Goal: Task Accomplishment & Management: Use online tool/utility

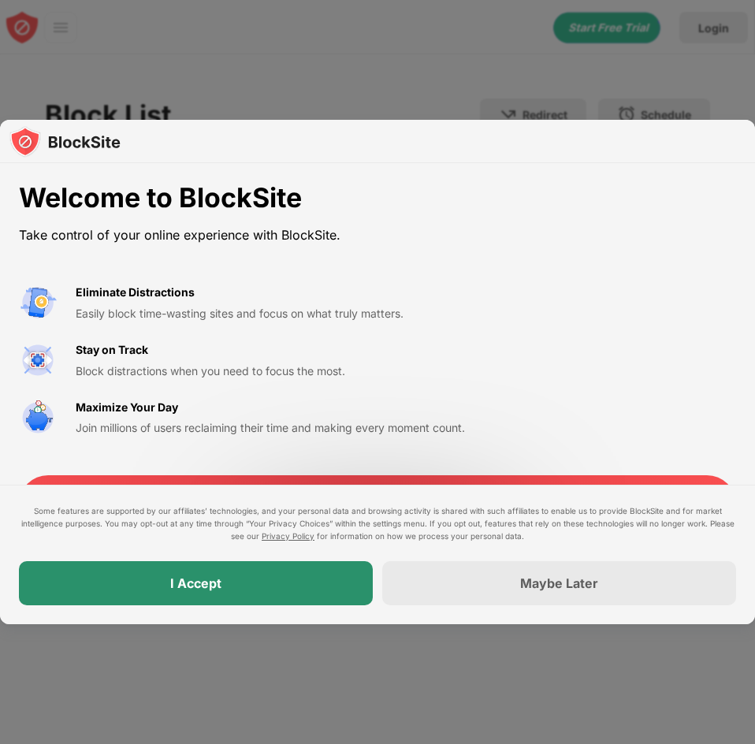
click at [209, 573] on div "I Accept" at bounding box center [196, 583] width 354 height 44
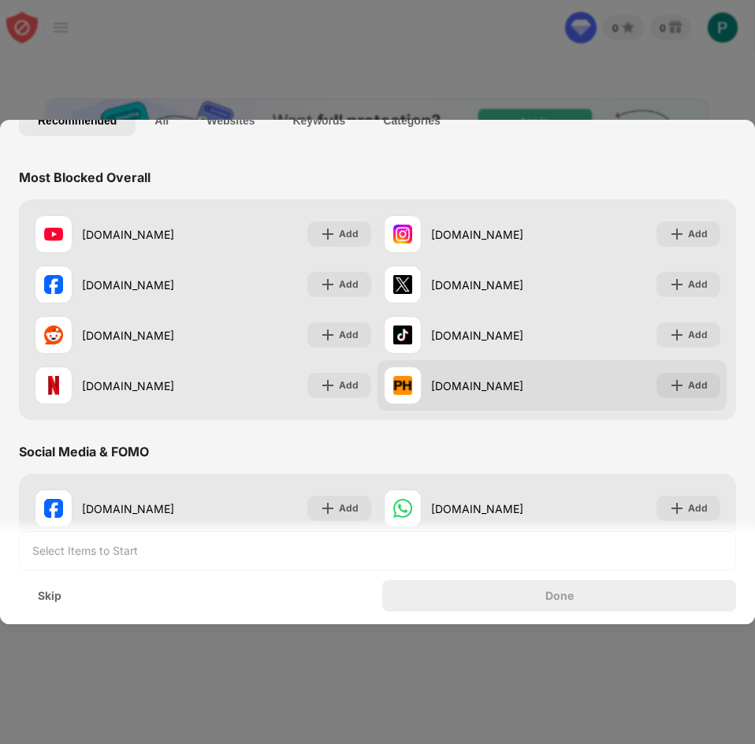
drag, startPoint x: 438, startPoint y: 403, endPoint x: 449, endPoint y: 386, distance: 20.5
click at [481, 400] on div "[DOMAIN_NAME]" at bounding box center [468, 385] width 169 height 38
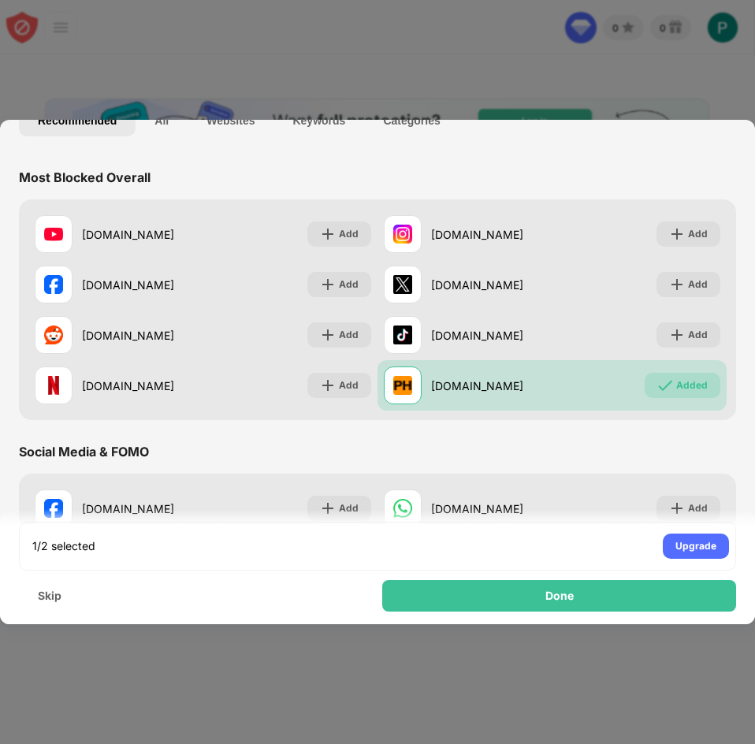
drag, startPoint x: 437, startPoint y: 380, endPoint x: 508, endPoint y: 435, distance: 89.8
click at [497, 416] on div "[DOMAIN_NAME] Add [DOMAIN_NAME] Add [DOMAIN_NAME] Add [DOMAIN_NAME] Add [DOMAIN…" at bounding box center [377, 309] width 717 height 221
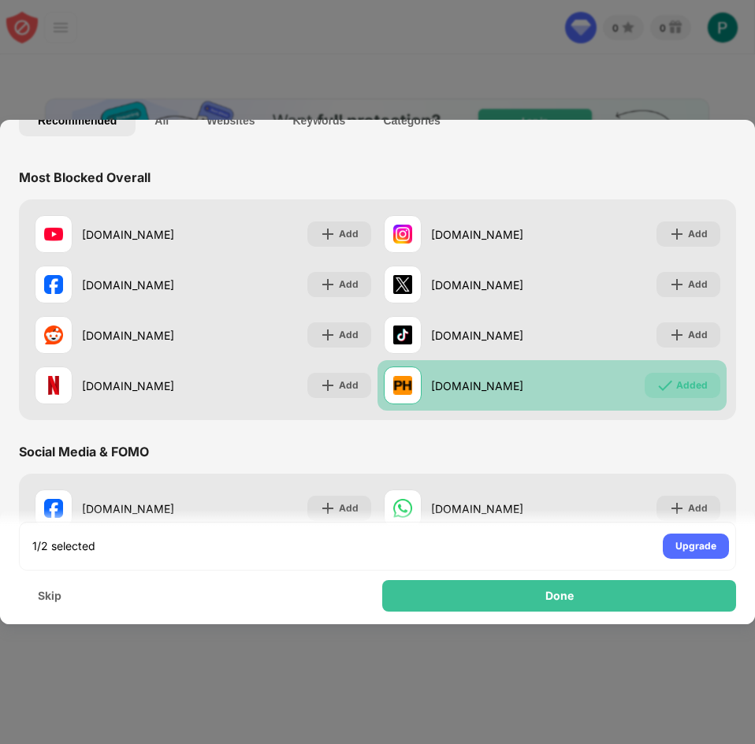
click at [439, 379] on div "[DOMAIN_NAME]" at bounding box center [491, 385] width 121 height 17
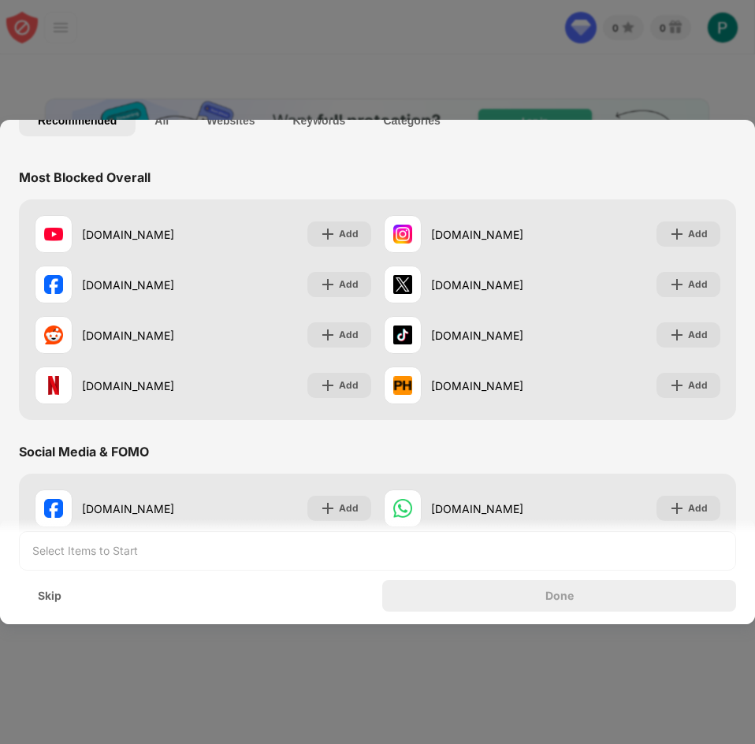
drag, startPoint x: 24, startPoint y: 176, endPoint x: 148, endPoint y: 179, distance: 124.5
click at [148, 179] on div "Most Blocked Overall" at bounding box center [85, 177] width 132 height 16
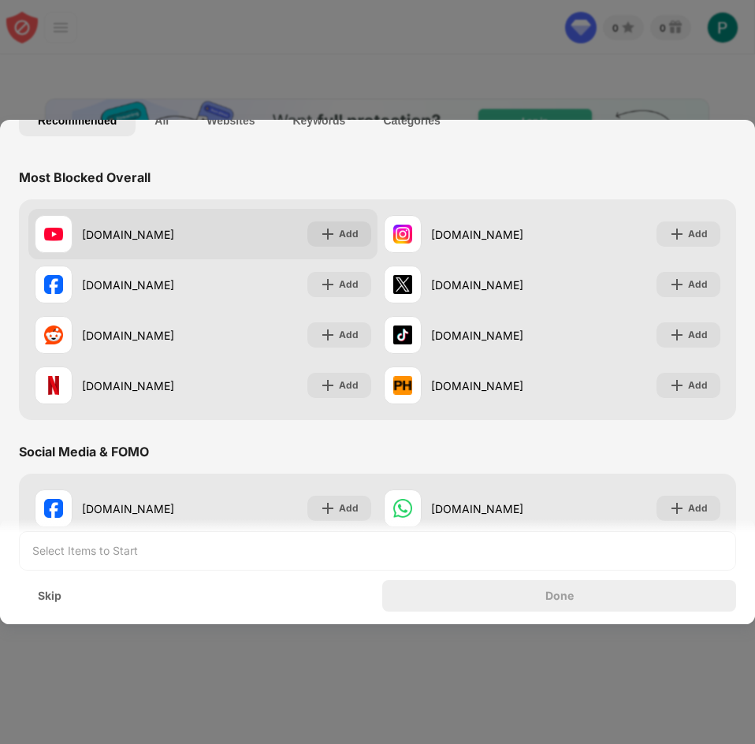
drag, startPoint x: 91, startPoint y: 231, endPoint x: 200, endPoint y: 236, distance: 108.8
click at [200, 236] on div "[DOMAIN_NAME] Add" at bounding box center [202, 234] width 349 height 50
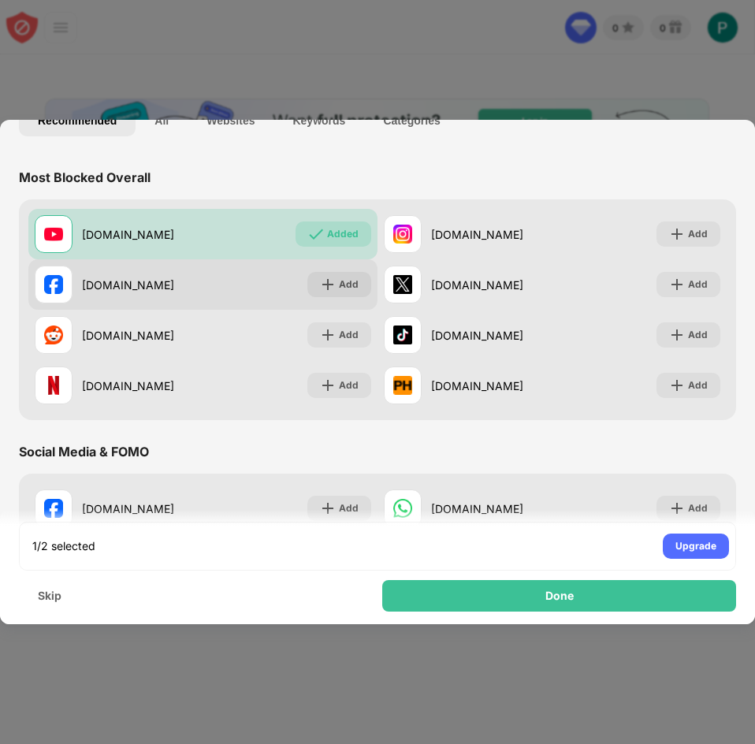
drag, startPoint x: 229, startPoint y: 239, endPoint x: 259, endPoint y: 264, distance: 39.1
click at [228, 239] on div "[DOMAIN_NAME] Added" at bounding box center [202, 234] width 349 height 50
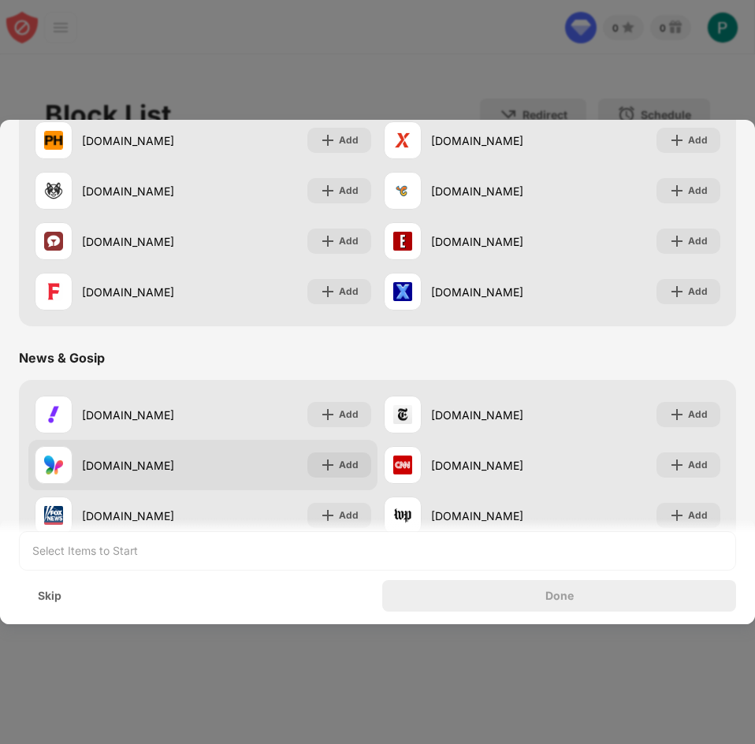
scroll to position [656, 0]
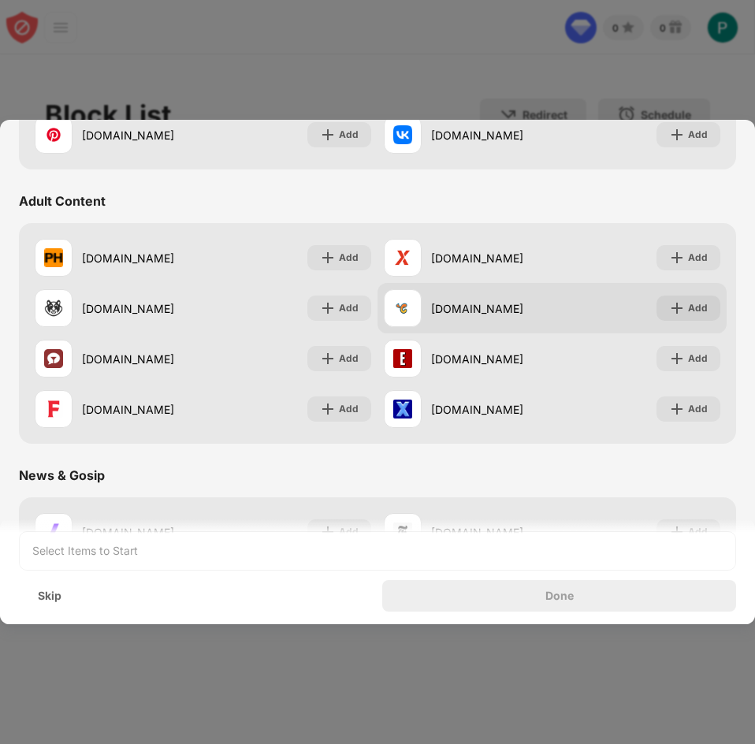
drag, startPoint x: 424, startPoint y: 316, endPoint x: 481, endPoint y: 294, distance: 60.9
click at [497, 310] on div "[DOMAIN_NAME]" at bounding box center [468, 308] width 169 height 38
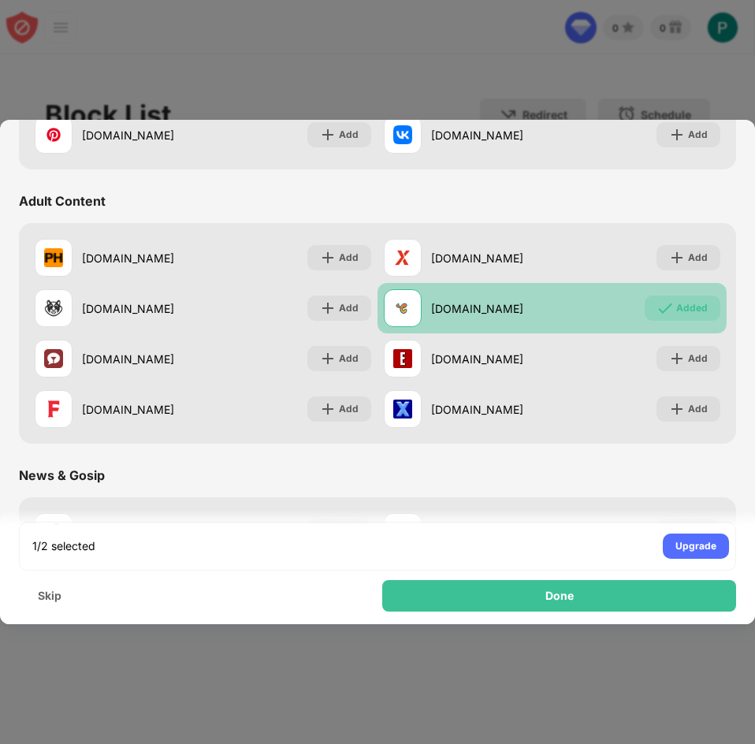
click at [454, 308] on div "[DOMAIN_NAME]" at bounding box center [491, 308] width 121 height 17
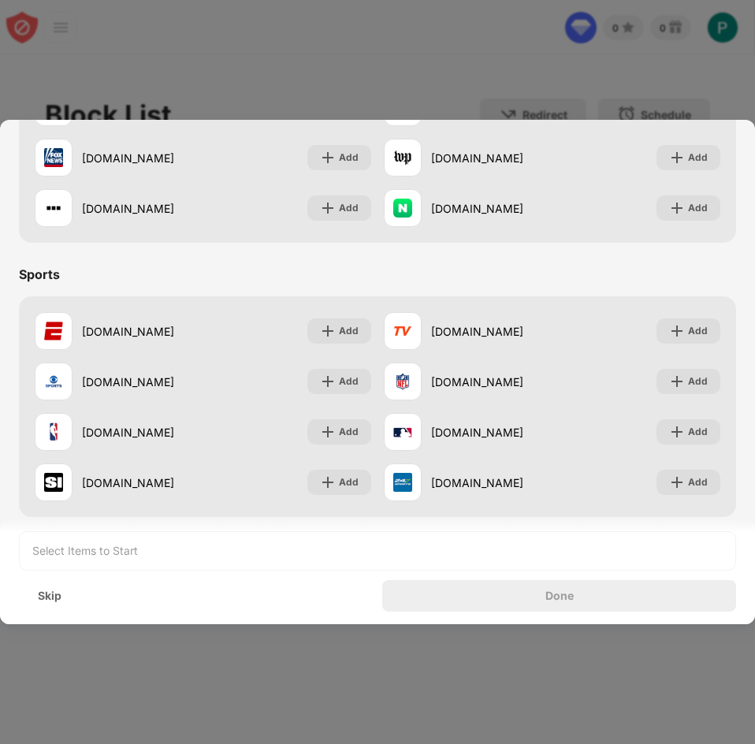
scroll to position [1182, 0]
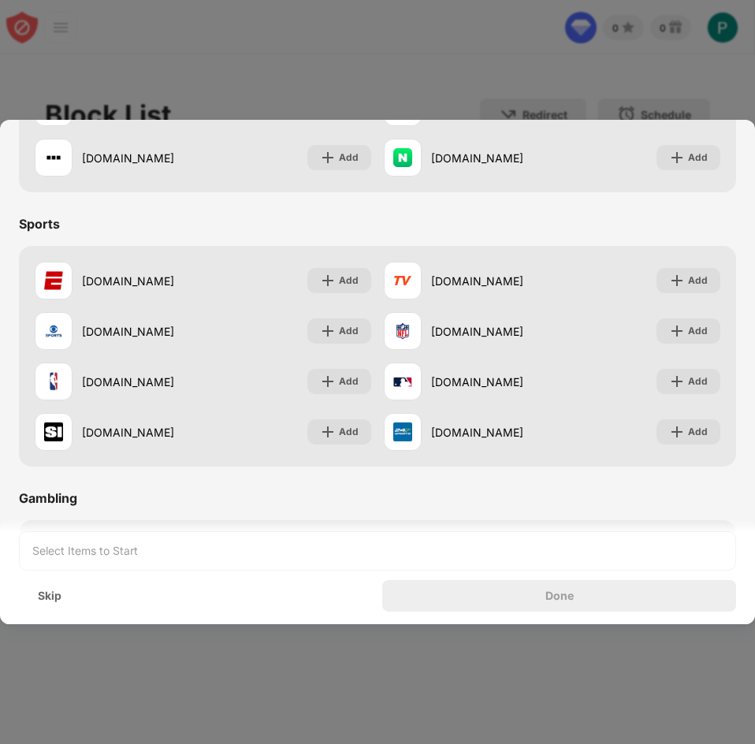
click at [224, 559] on div "Select Items to Start" at bounding box center [377, 550] width 717 height 39
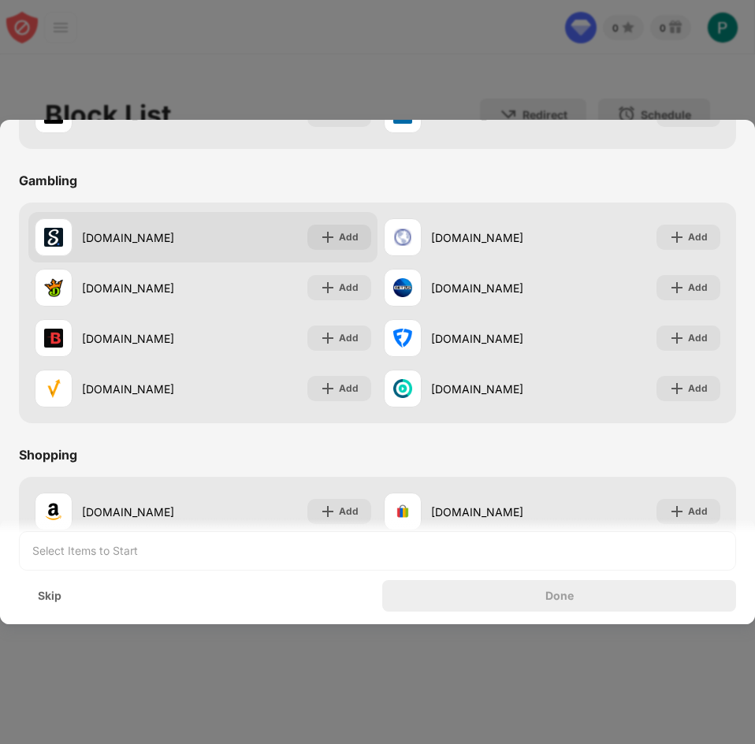
scroll to position [1444, 0]
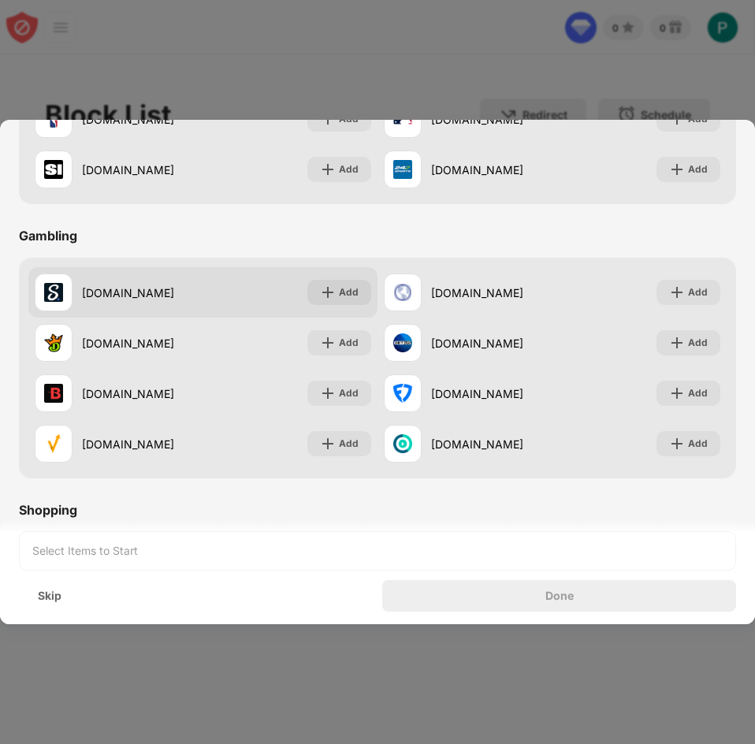
click at [220, 304] on div "[DOMAIN_NAME] Add" at bounding box center [202, 292] width 349 height 50
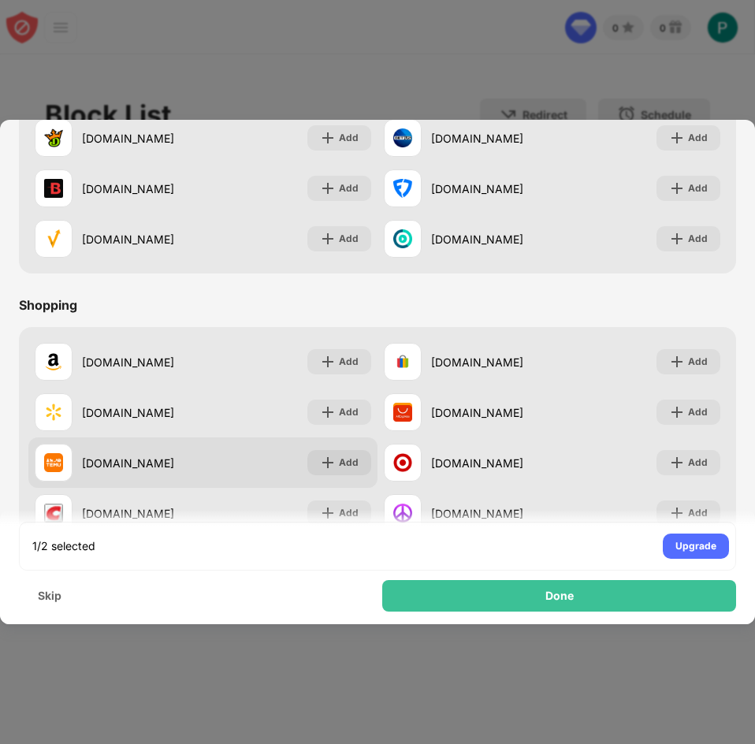
scroll to position [1651, 0]
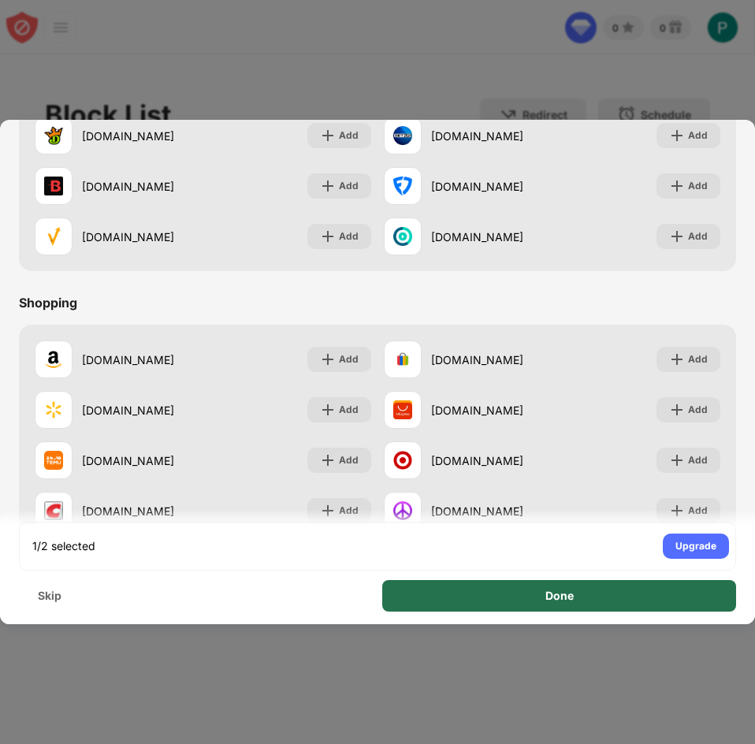
click at [551, 601] on div "Done" at bounding box center [559, 595] width 28 height 13
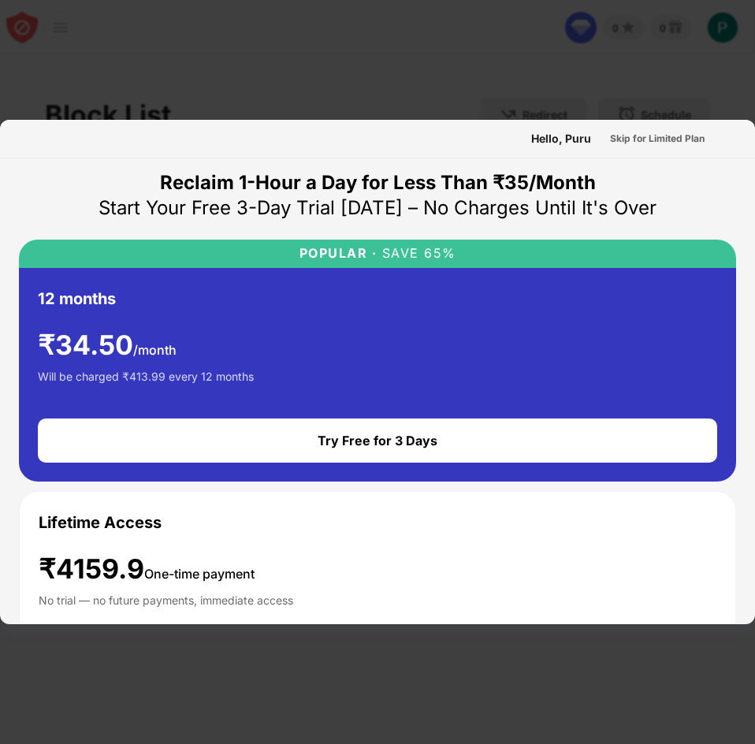
scroll to position [0, 0]
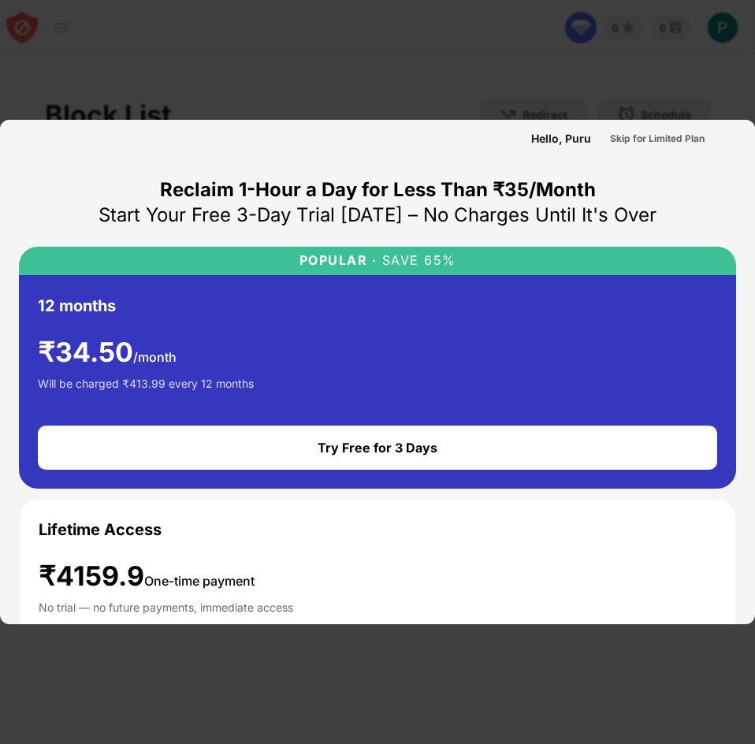
click at [570, 150] on div "Hello, Puru Skip for Limited Plan" at bounding box center [624, 138] width 186 height 25
click at [521, 54] on div at bounding box center [377, 372] width 755 height 744
